Goal: Task Accomplishment & Management: Manage account settings

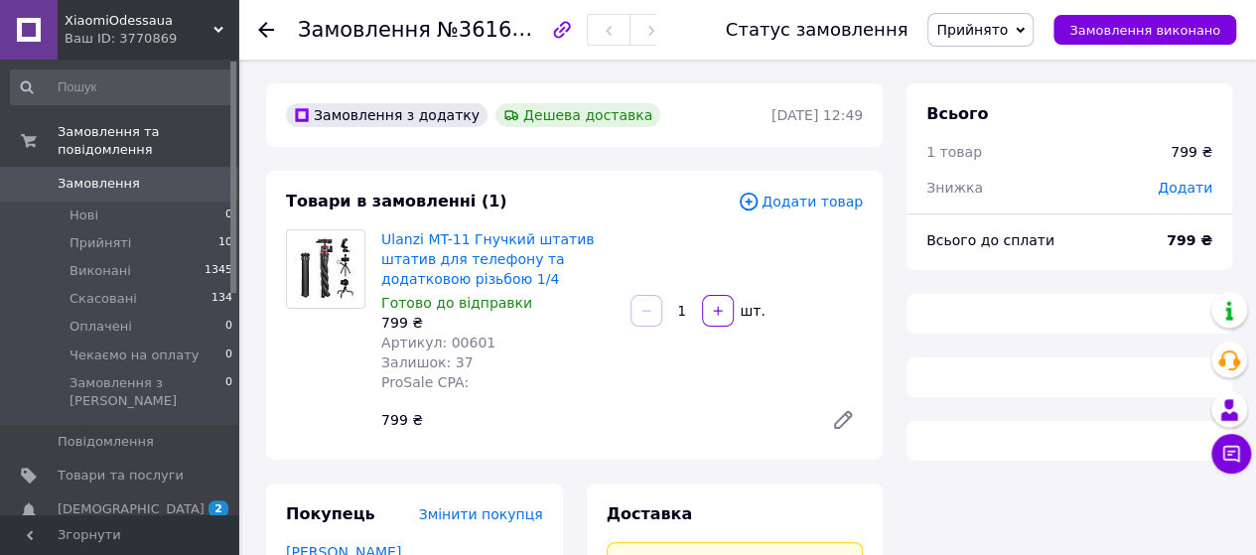
scroll to position [1192, 0]
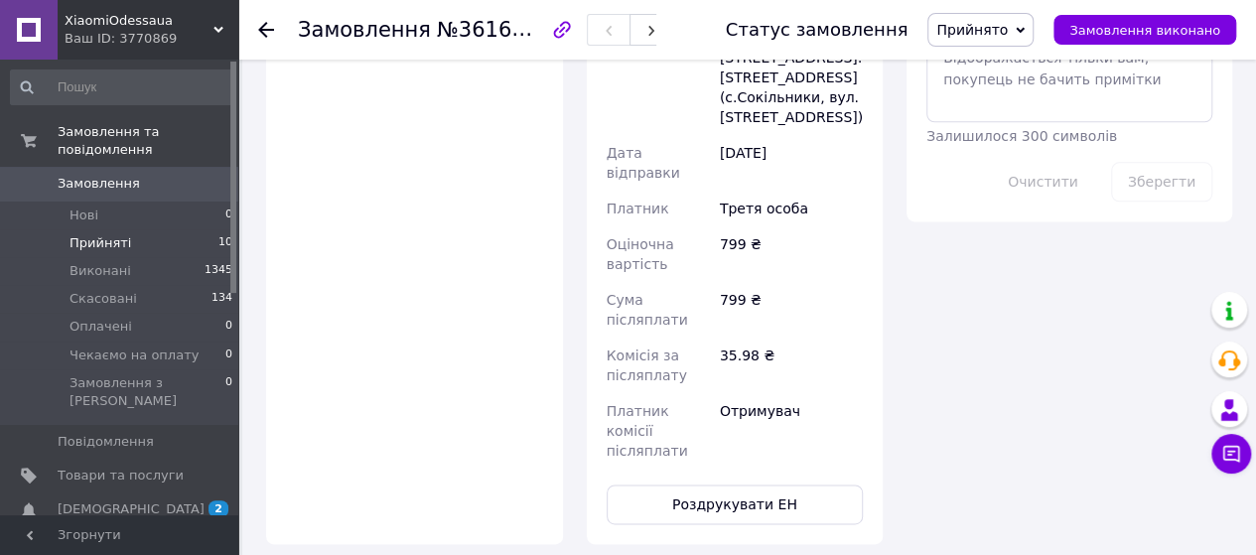
click at [99, 234] on span "Прийняті" at bounding box center [101, 243] width 62 height 18
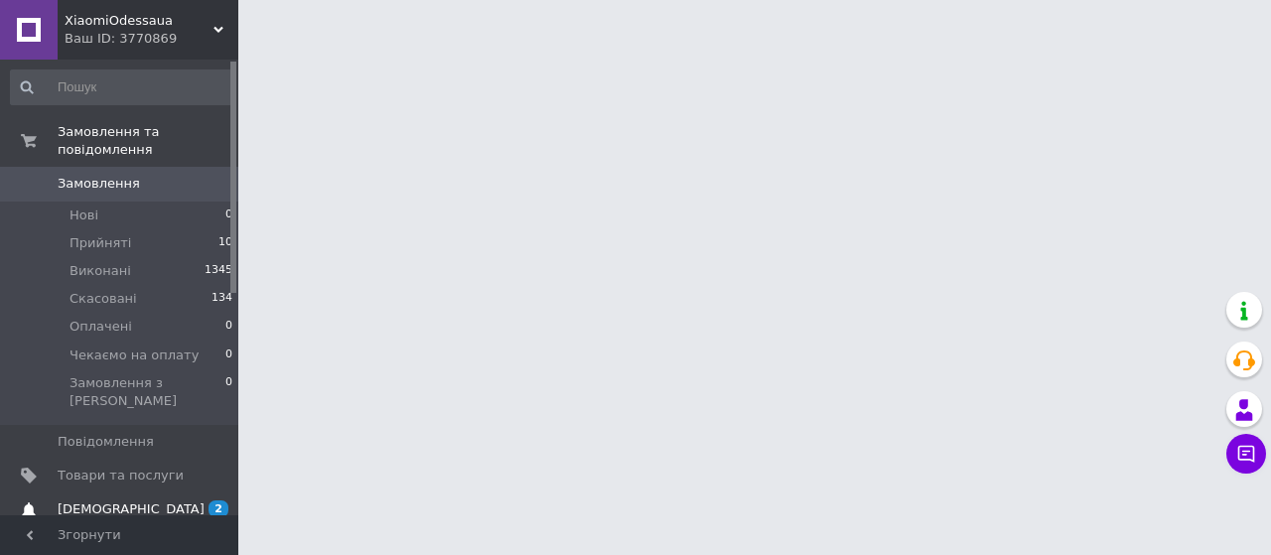
click at [102, 500] on span "[DEMOGRAPHIC_DATA]" at bounding box center [131, 509] width 147 height 18
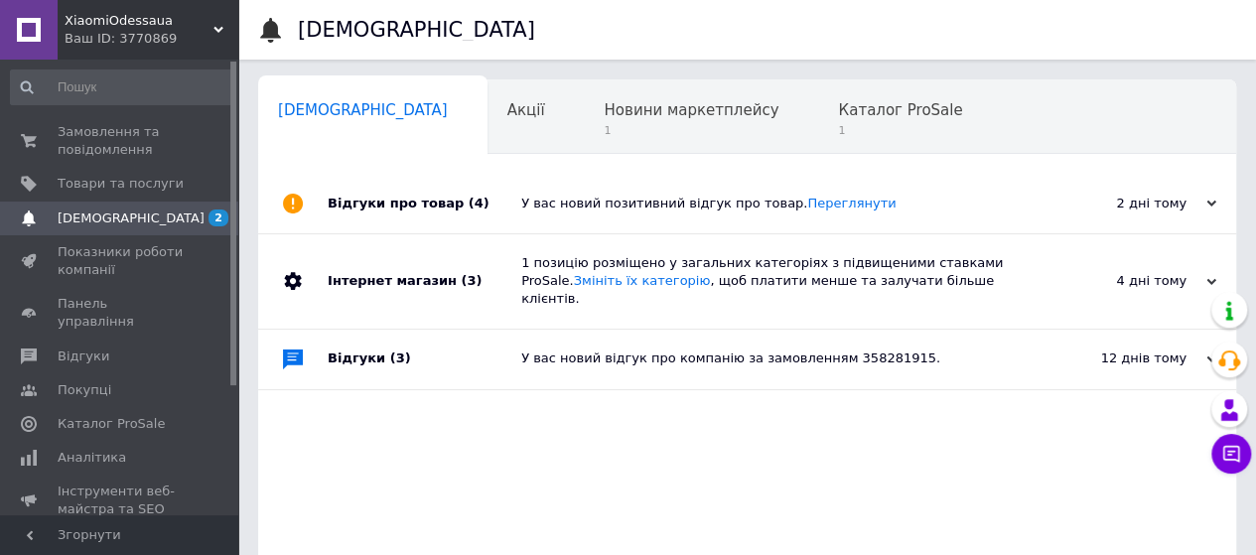
scroll to position [0, 6]
click at [598, 111] on span "Новини маркетплейсу" at bounding box center [685, 110] width 175 height 18
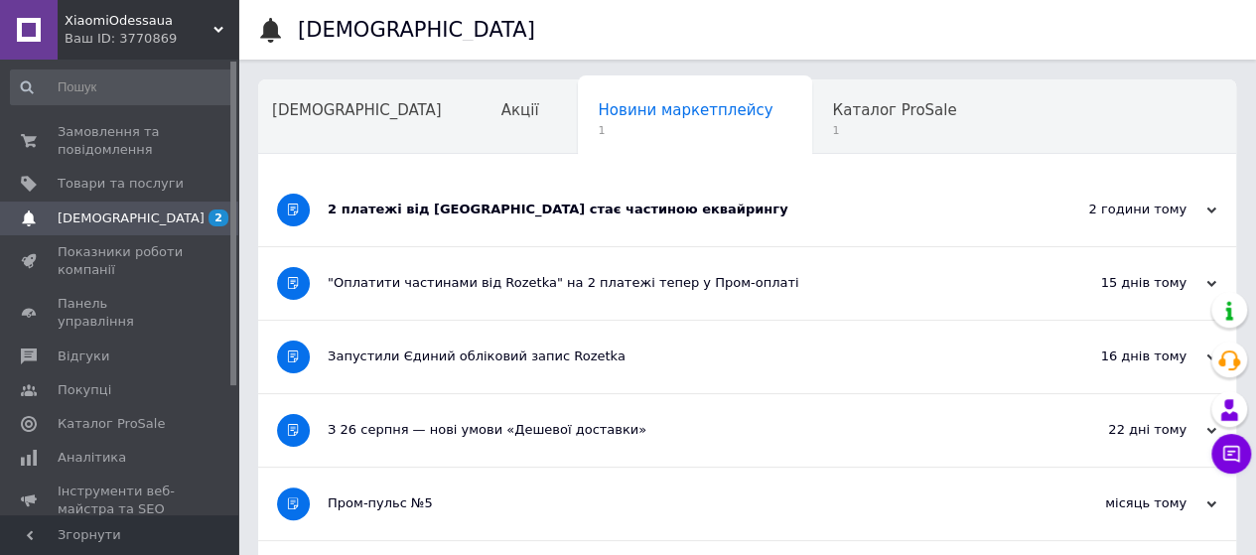
click at [703, 227] on div "2 платежі від [GEOGRAPHIC_DATA] стає частиною еквайрингу" at bounding box center [673, 210] width 690 height 72
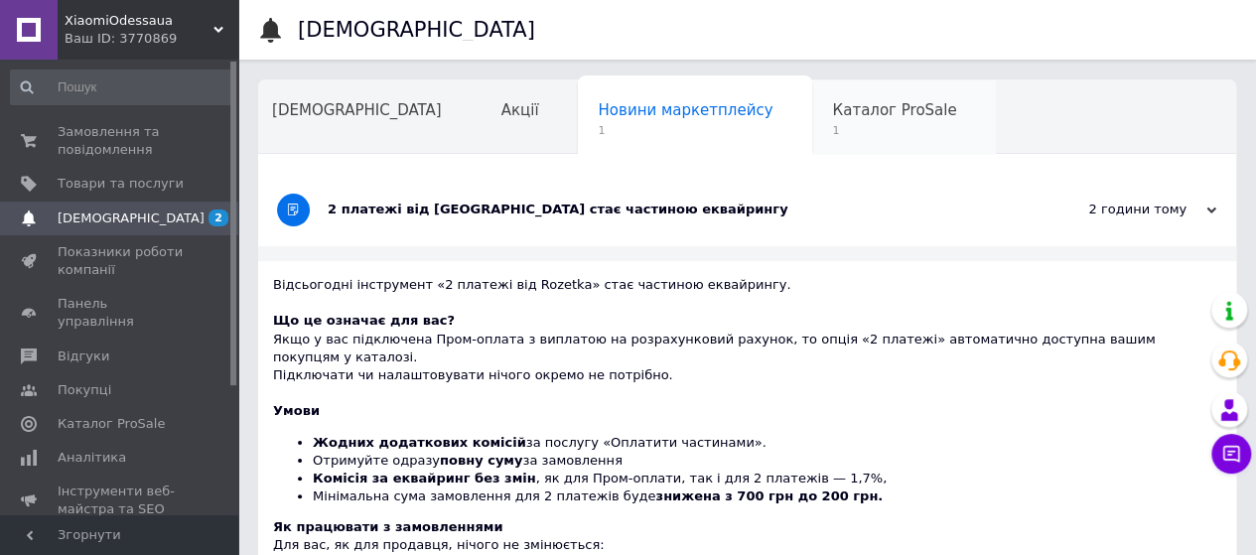
click at [832, 128] on span "1" at bounding box center [894, 130] width 124 height 15
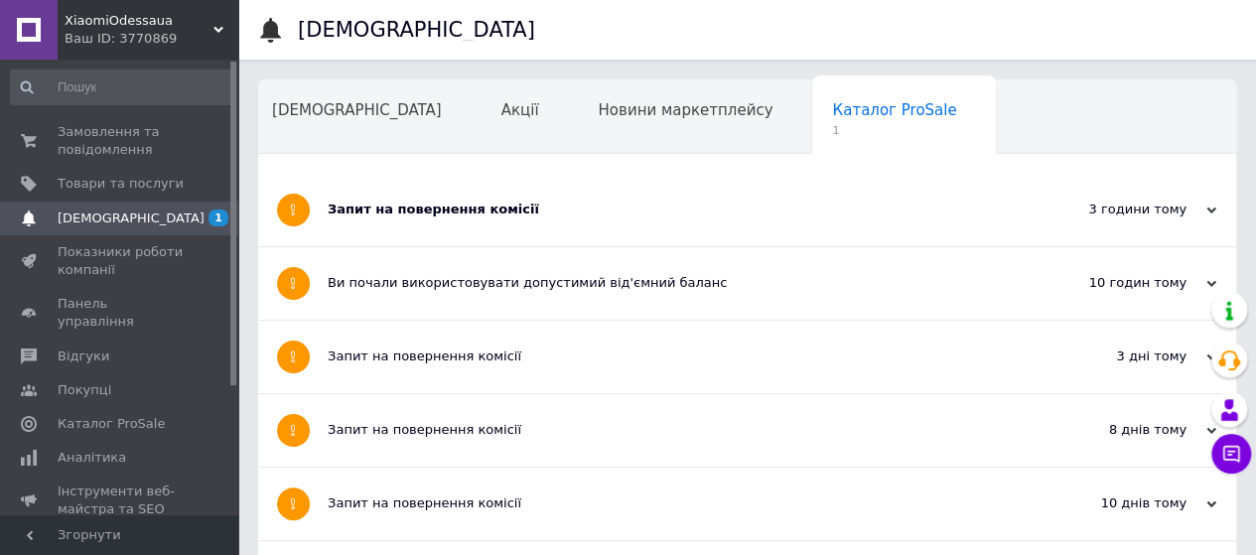
click at [649, 210] on div "Запит на повернення комісії" at bounding box center [673, 210] width 690 height 18
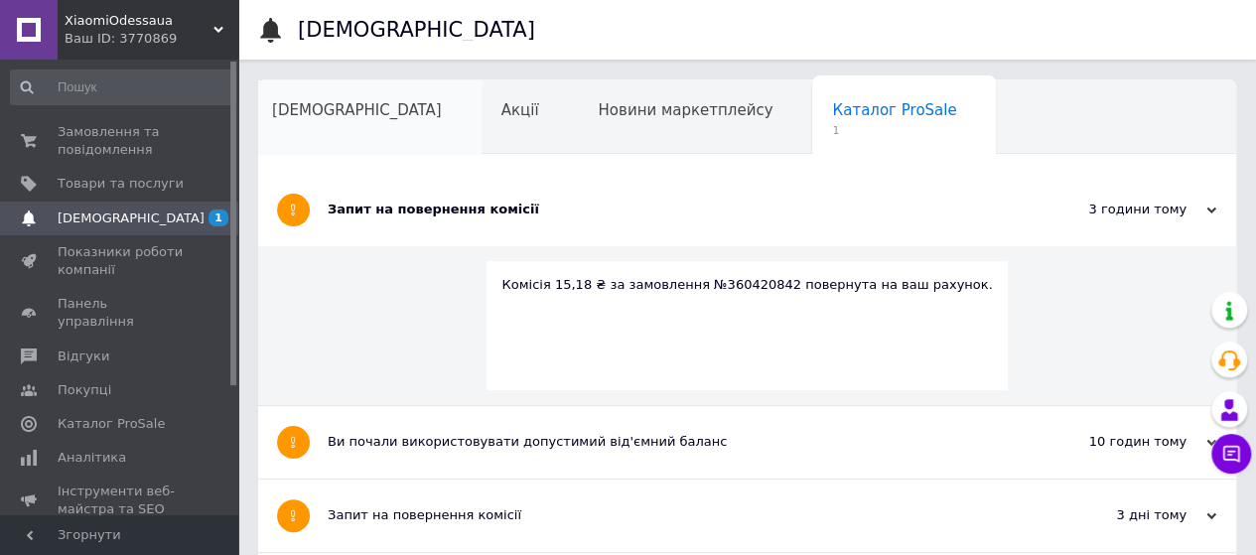
click at [285, 102] on span "[DEMOGRAPHIC_DATA]" at bounding box center [357, 110] width 170 height 18
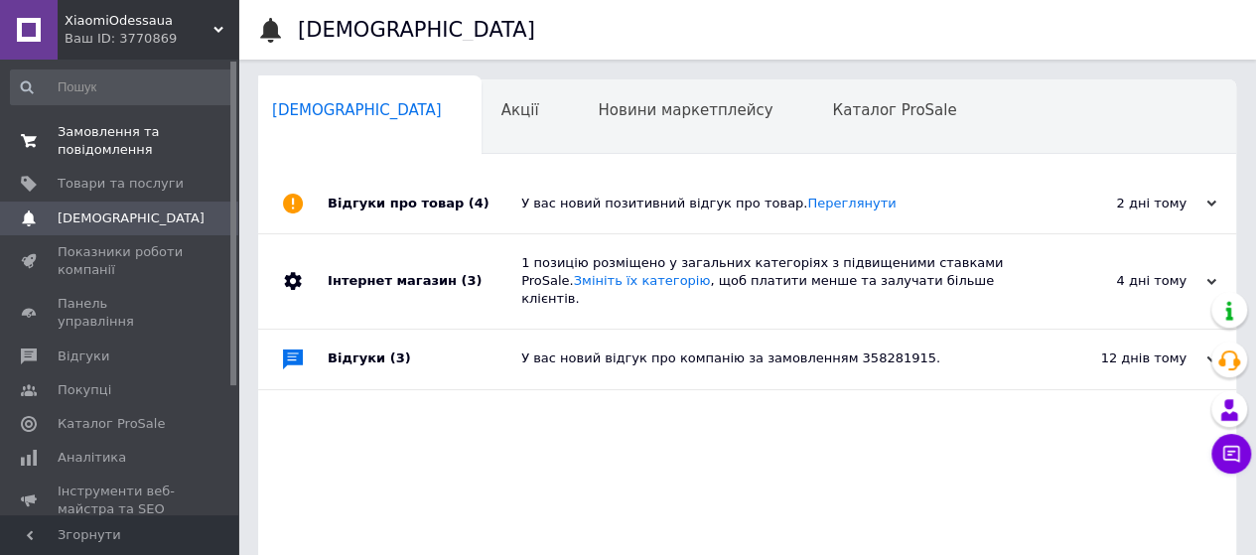
click at [93, 145] on span "Замовлення та повідомлення" at bounding box center [121, 141] width 126 height 36
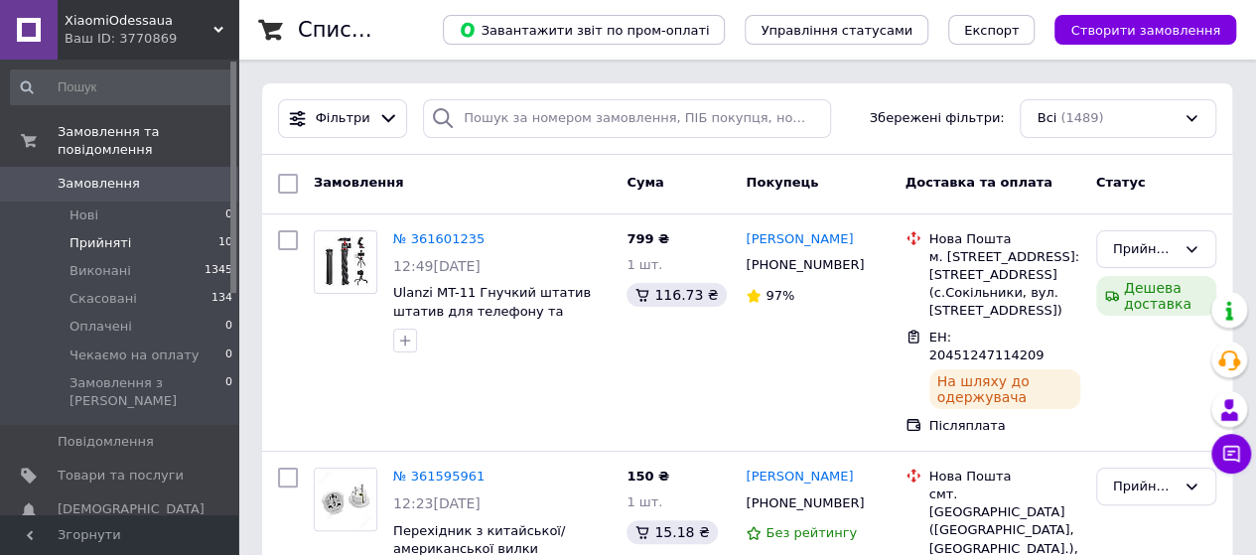
click at [73, 234] on span "Прийняті" at bounding box center [101, 243] width 62 height 18
